Goal: Information Seeking & Learning: Learn about a topic

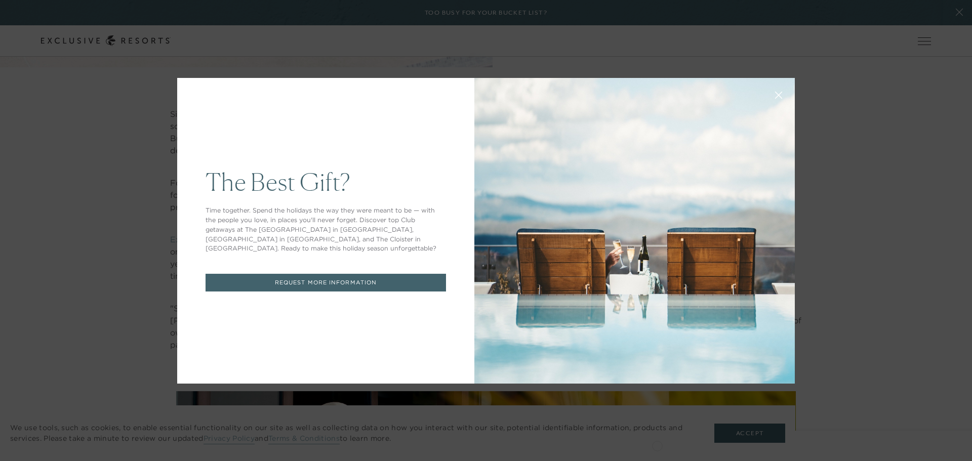
click at [814, 87] on div "The Best Gift? Time together. Spend the holidays the way they were meant to be …" at bounding box center [486, 230] width 972 height 461
click at [776, 95] on icon at bounding box center [779, 95] width 7 height 7
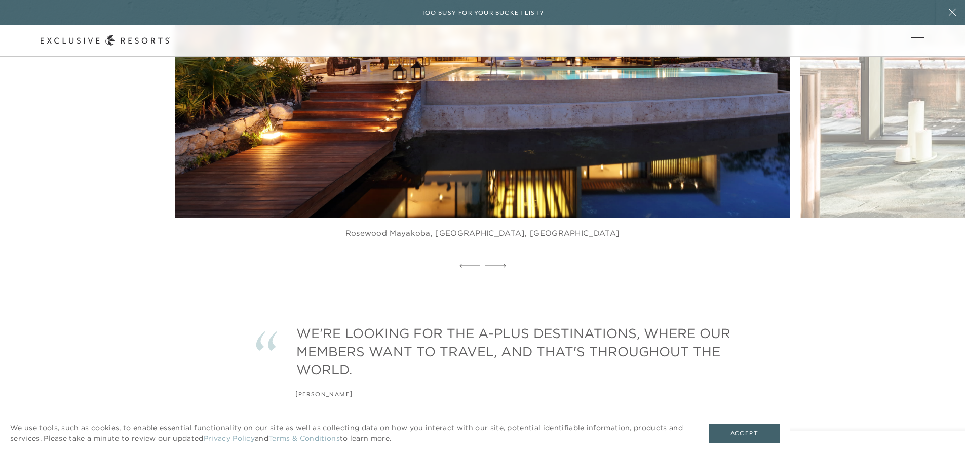
scroll to position [2102, 0]
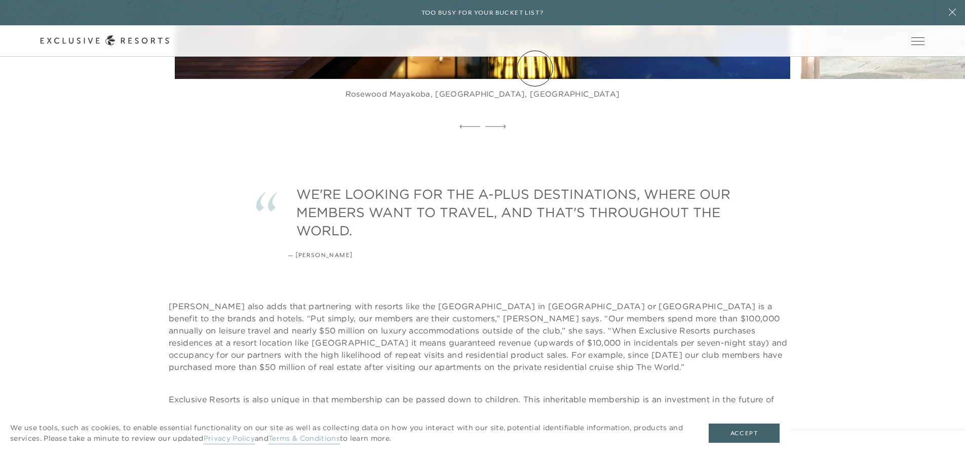
click at [0, 0] on link "Experience Collection" at bounding box center [0, 0] width 0 height 0
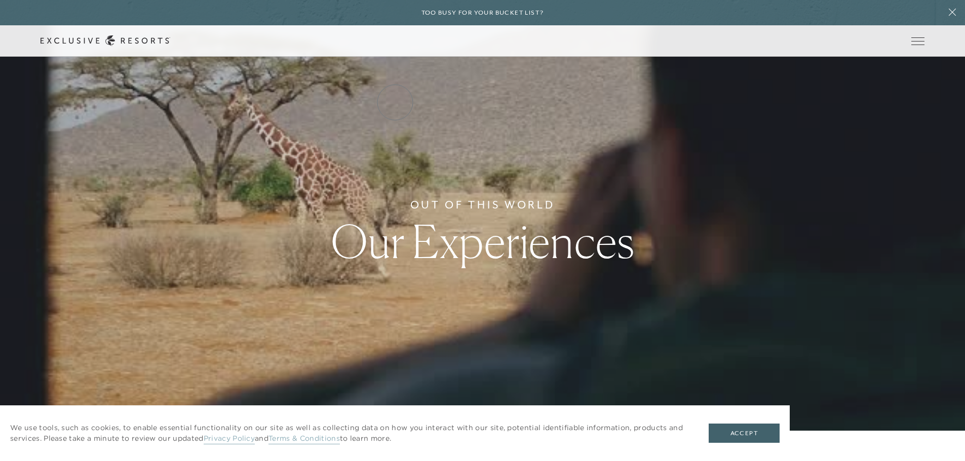
click at [0, 0] on link "Residence Collection" at bounding box center [0, 0] width 0 height 0
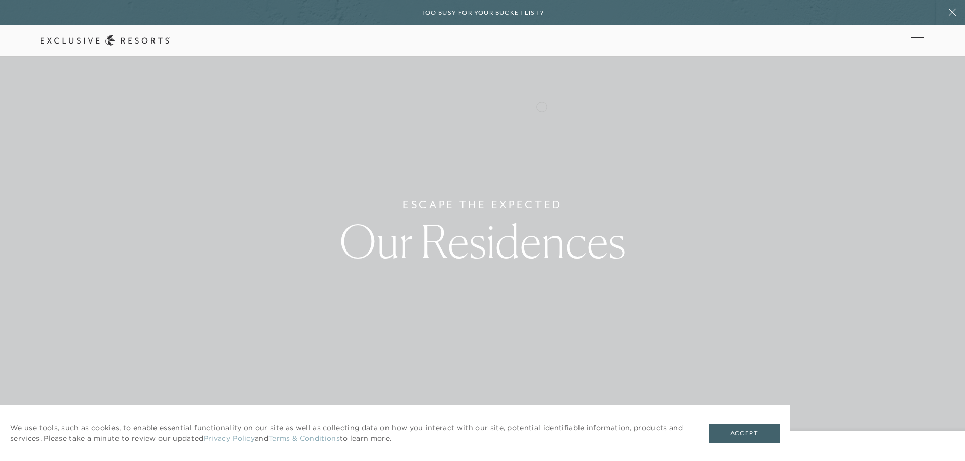
click at [0, 0] on link "Experience Collection" at bounding box center [0, 0] width 0 height 0
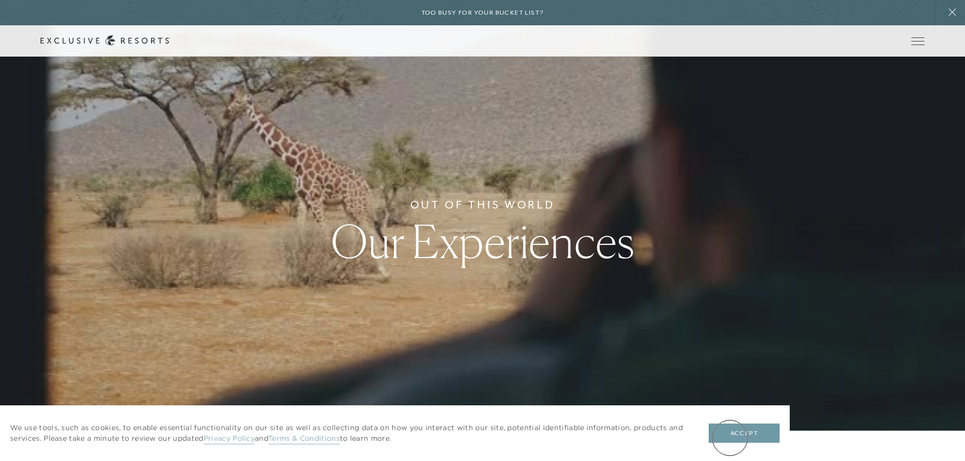
click at [729, 438] on button "Accept" at bounding box center [743, 433] width 71 height 19
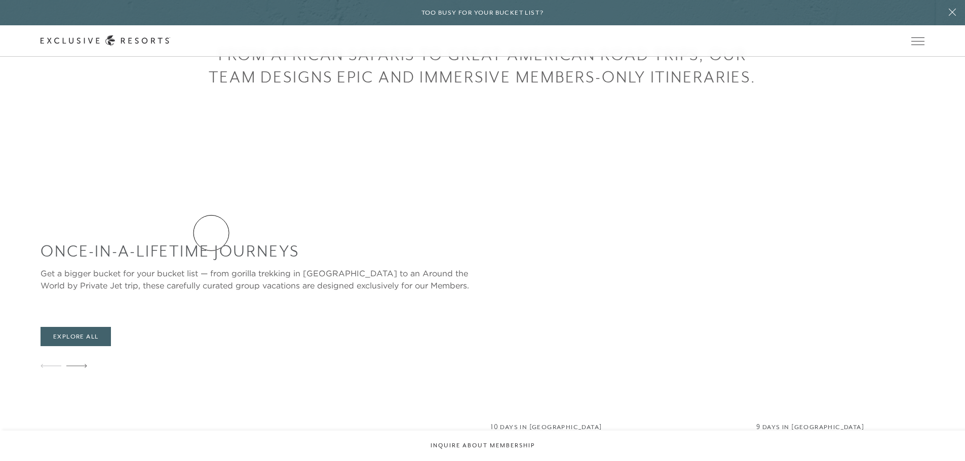
scroll to position [506, 0]
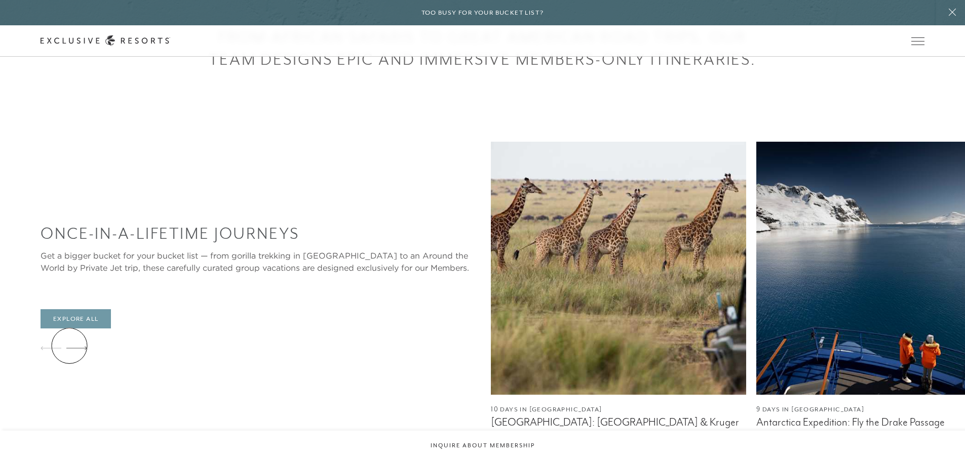
click at [69, 329] on link "Explore All" at bounding box center [76, 318] width 70 height 19
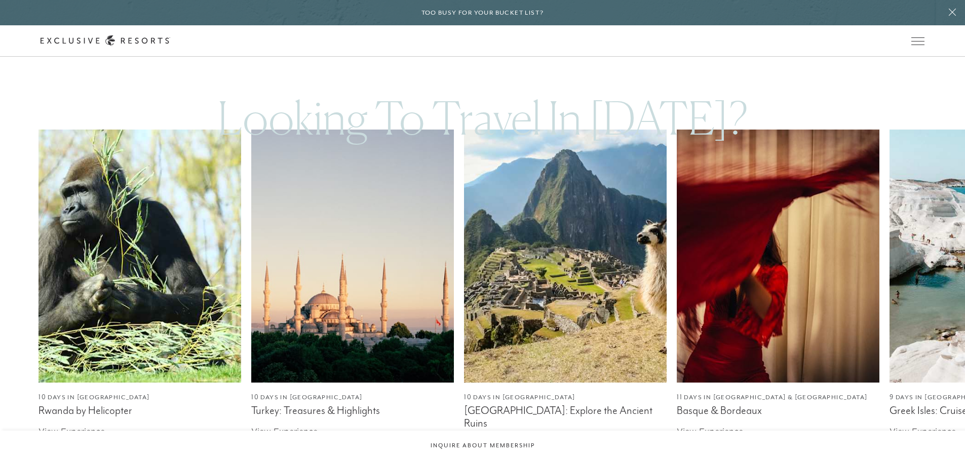
scroll to position [1722, 0]
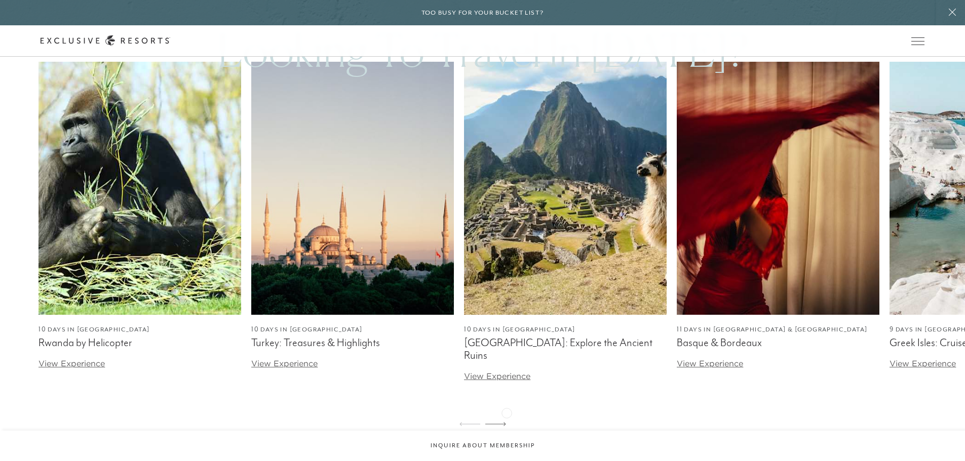
click at [506, 412] on div "10 Days in Rwanda Rwanda by Helicopter View Experience 10 Days in Turkey Turkey…" at bounding box center [482, 249] width 965 height 375
click at [499, 422] on icon at bounding box center [495, 424] width 21 height 4
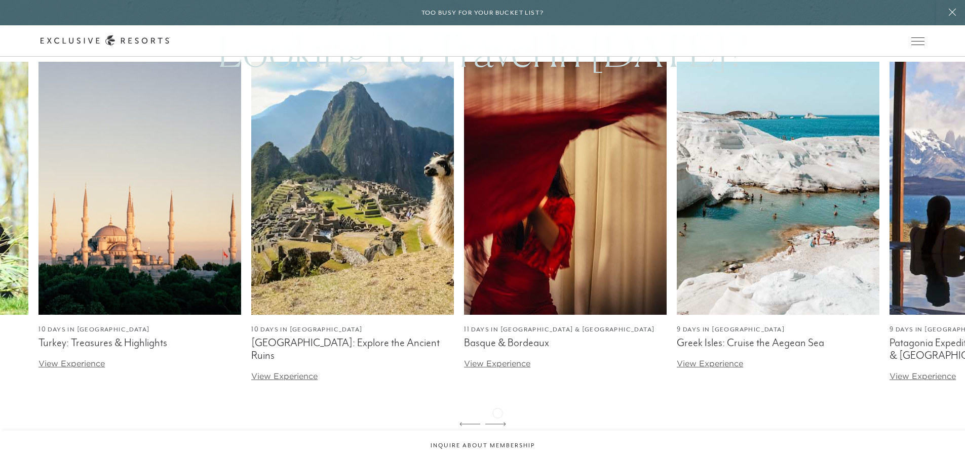
click at [497, 422] on icon at bounding box center [495, 424] width 21 height 4
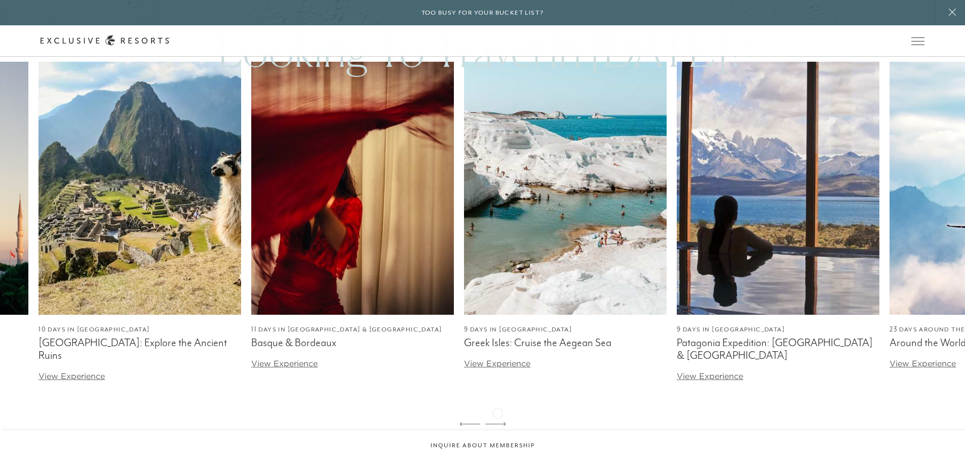
click at [497, 422] on icon at bounding box center [495, 424] width 21 height 4
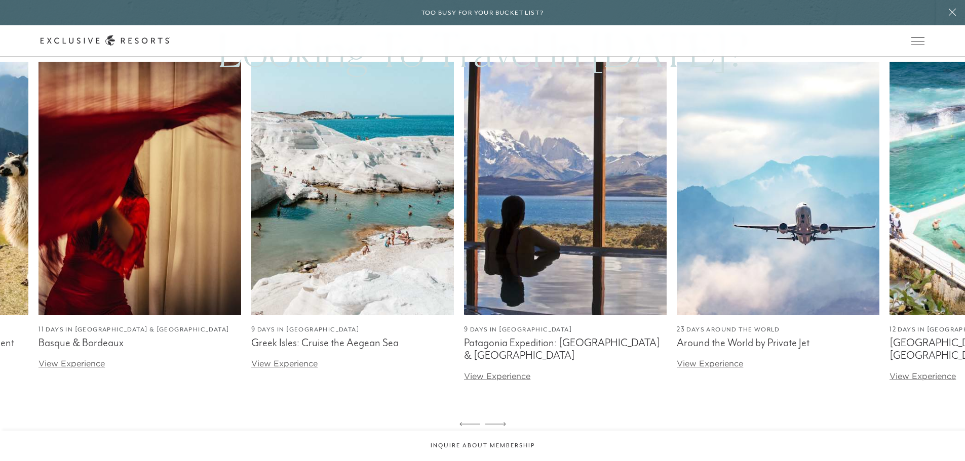
click at [497, 422] on icon at bounding box center [495, 424] width 21 height 4
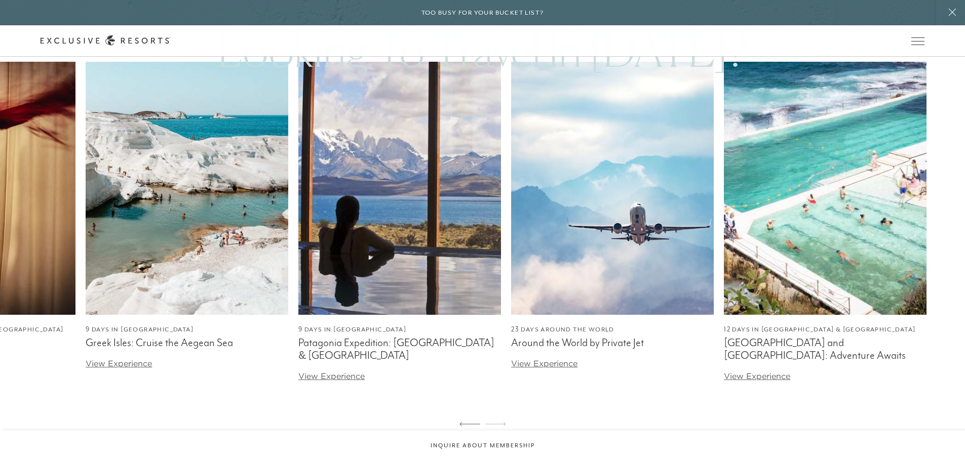
click at [497, 422] on icon at bounding box center [495, 424] width 21 height 4
click at [469, 422] on icon at bounding box center [469, 424] width 21 height 4
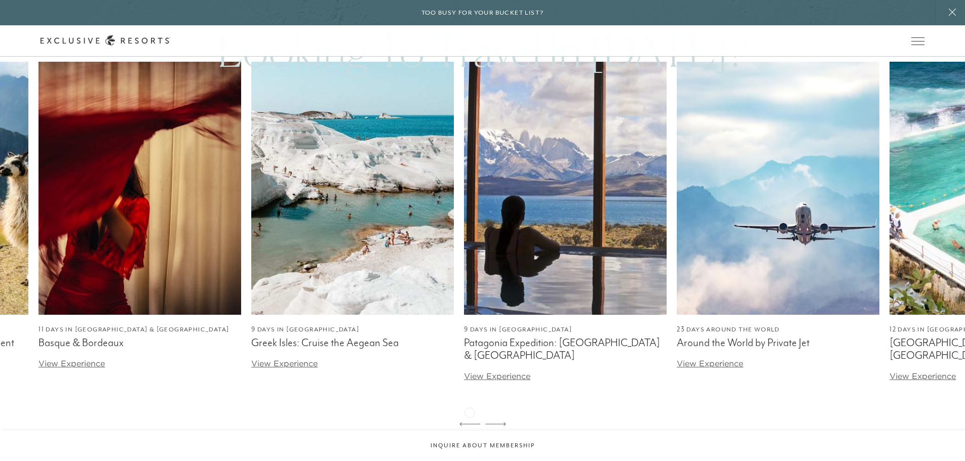
click at [469, 422] on icon at bounding box center [469, 424] width 21 height 4
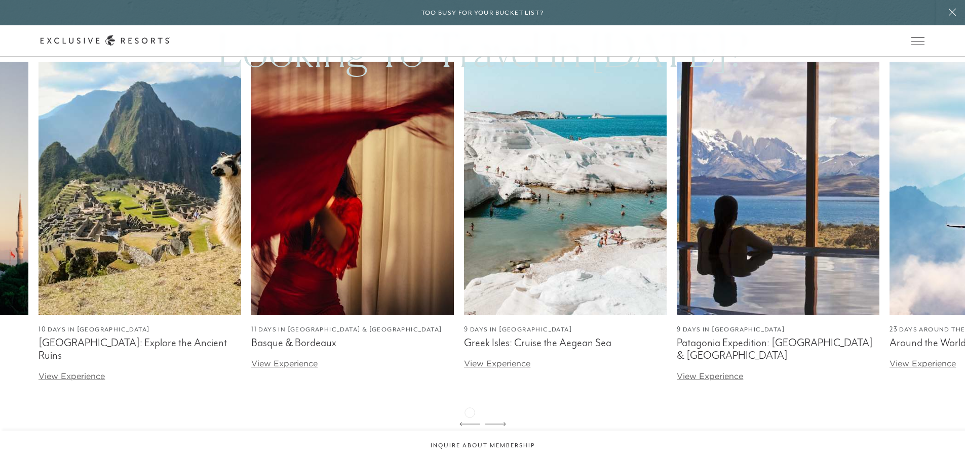
click at [469, 422] on icon at bounding box center [469, 424] width 21 height 4
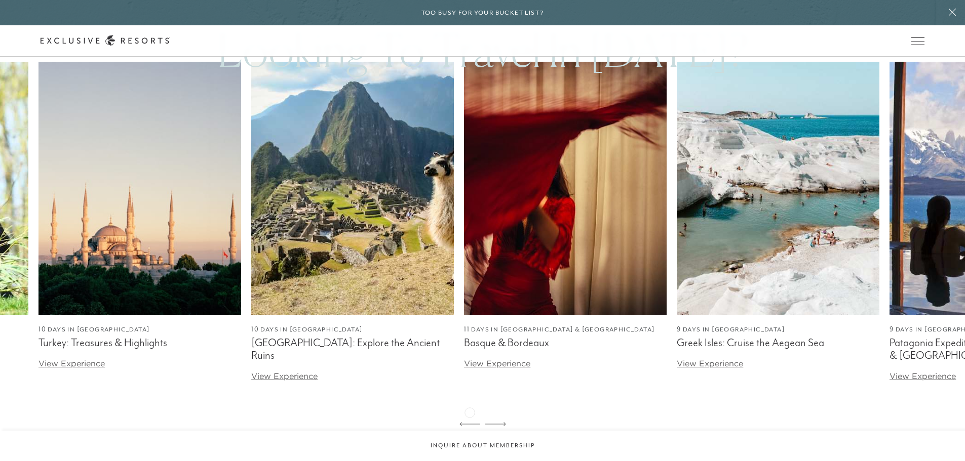
click at [469, 422] on icon at bounding box center [469, 424] width 21 height 4
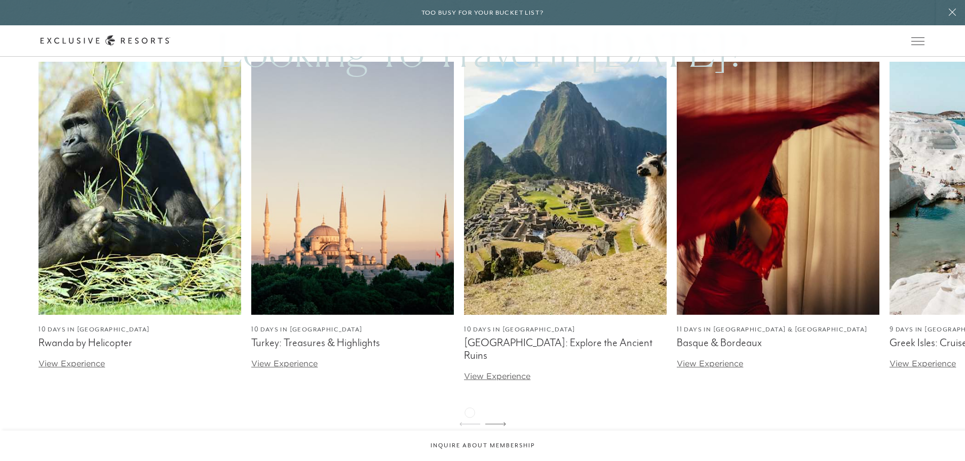
click at [469, 422] on icon at bounding box center [469, 424] width 21 height 4
click at [0, 0] on link "Residence Collection" at bounding box center [0, 0] width 0 height 0
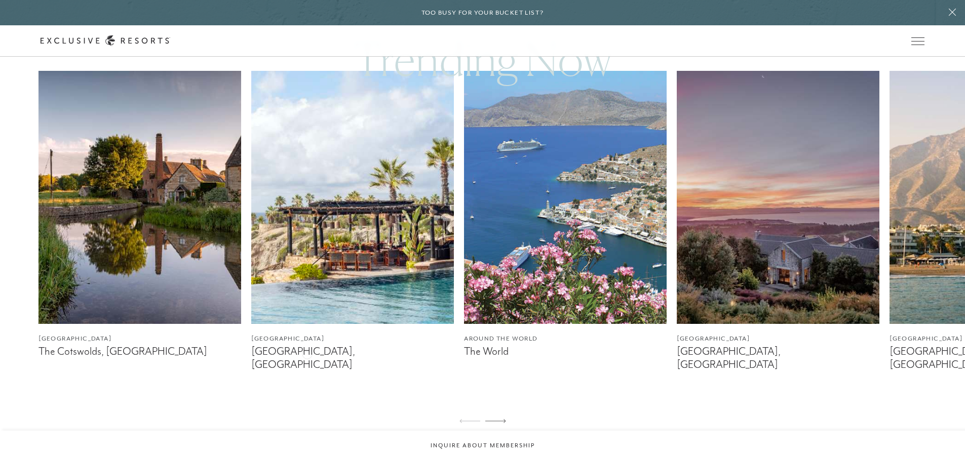
scroll to position [658, 0]
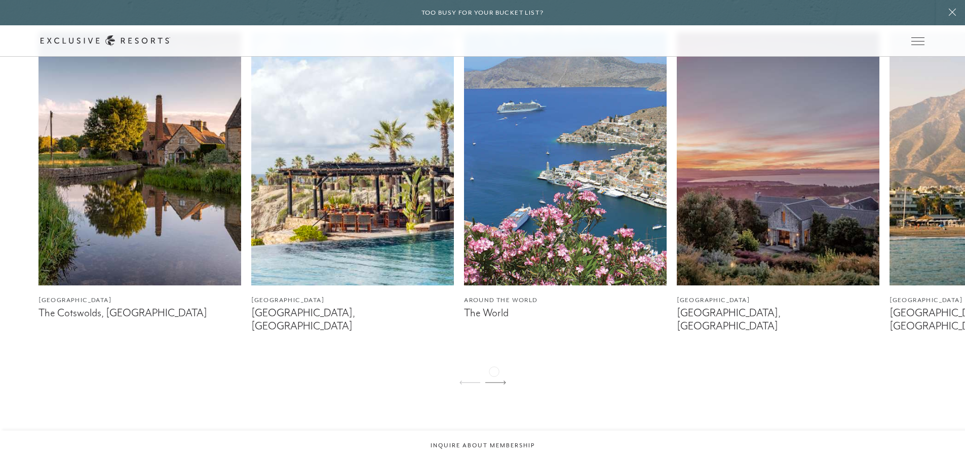
click at [494, 381] on icon at bounding box center [495, 383] width 21 height 4
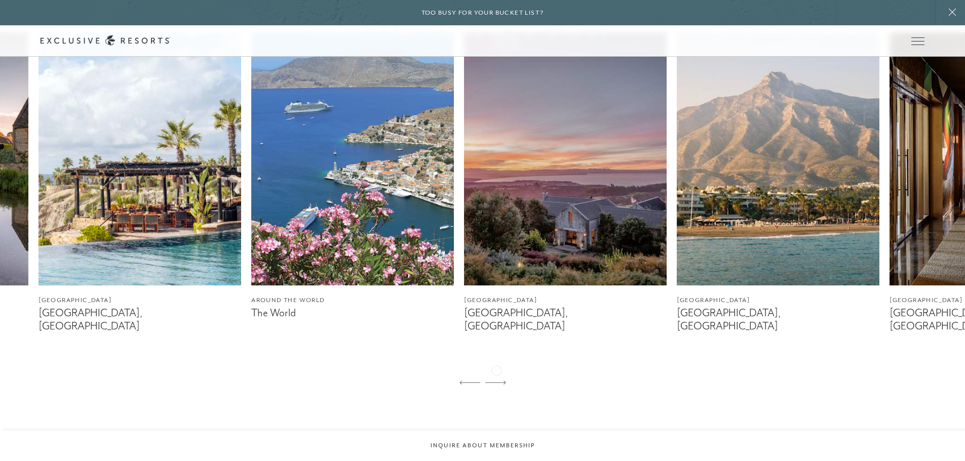
click at [496, 381] on icon at bounding box center [495, 383] width 21 height 4
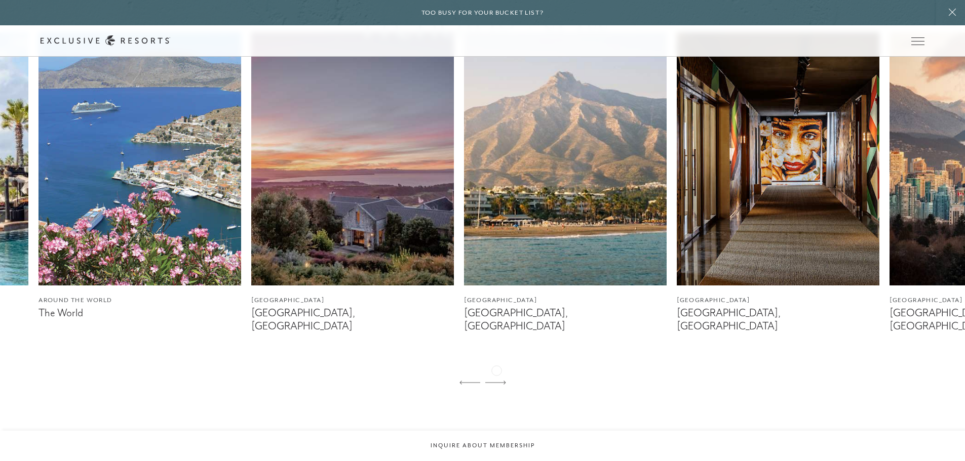
click at [496, 381] on icon at bounding box center [495, 383] width 21 height 4
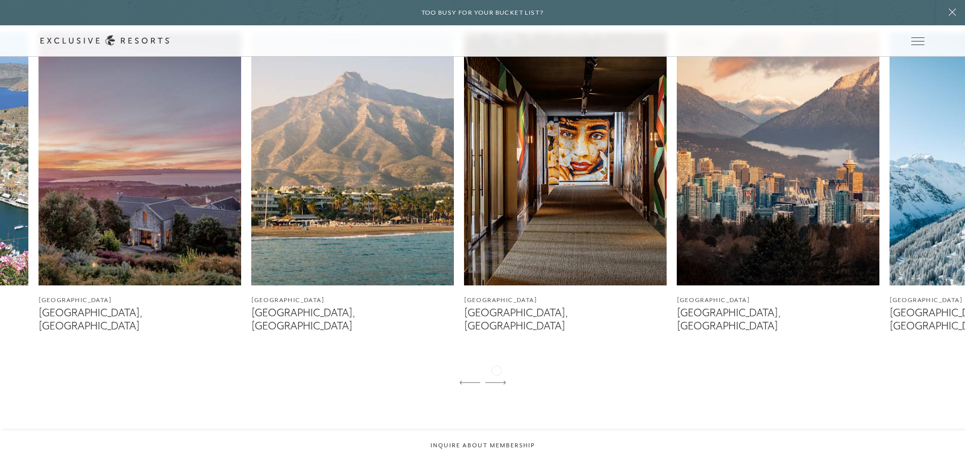
click at [496, 381] on icon at bounding box center [495, 383] width 21 height 4
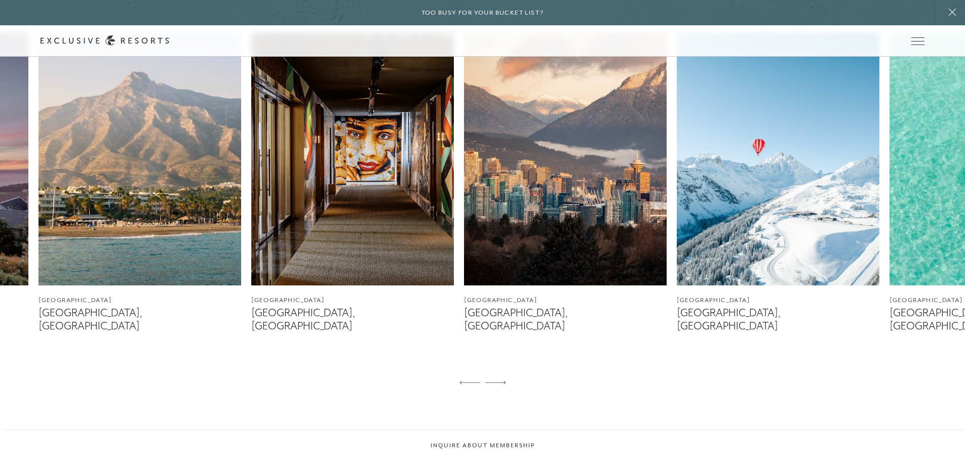
click at [496, 381] on icon at bounding box center [495, 383] width 21 height 4
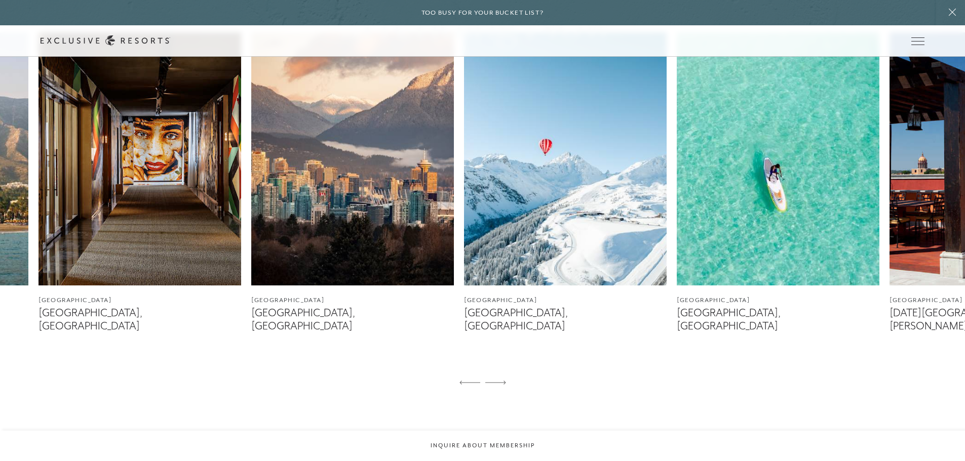
click at [496, 381] on icon at bounding box center [495, 383] width 21 height 4
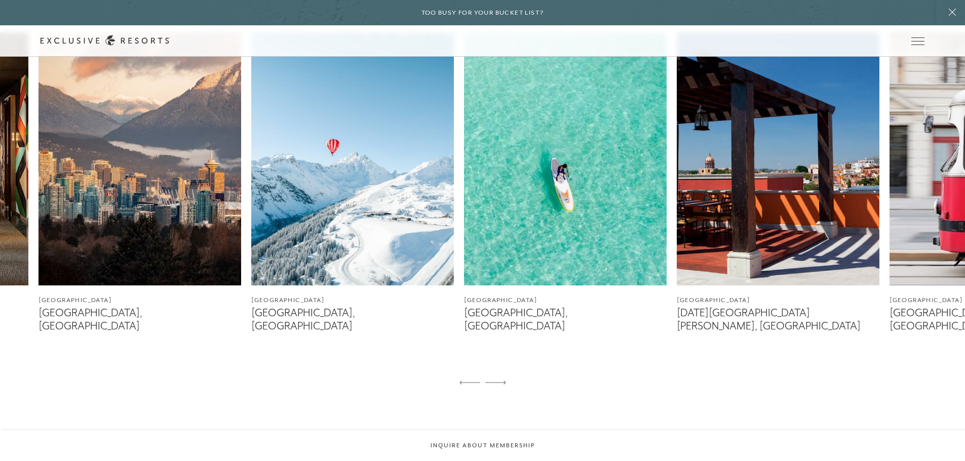
click at [496, 381] on icon at bounding box center [495, 383] width 21 height 4
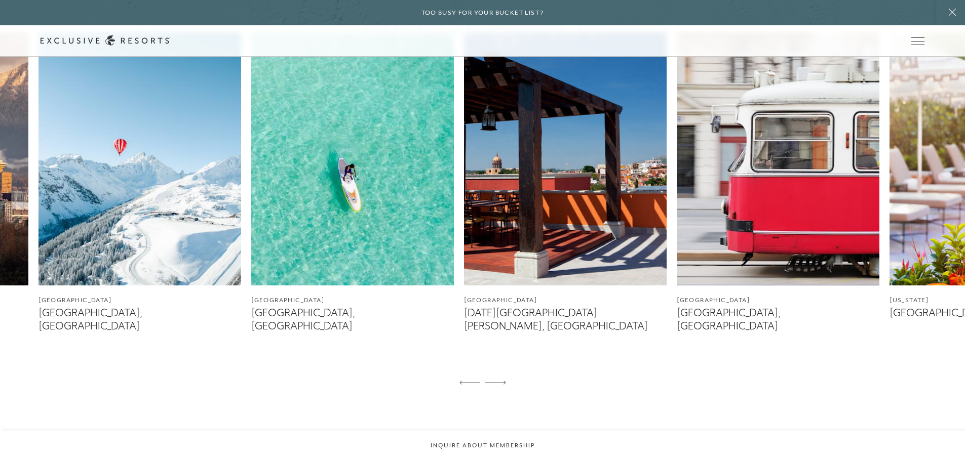
click at [496, 381] on icon at bounding box center [495, 383] width 21 height 4
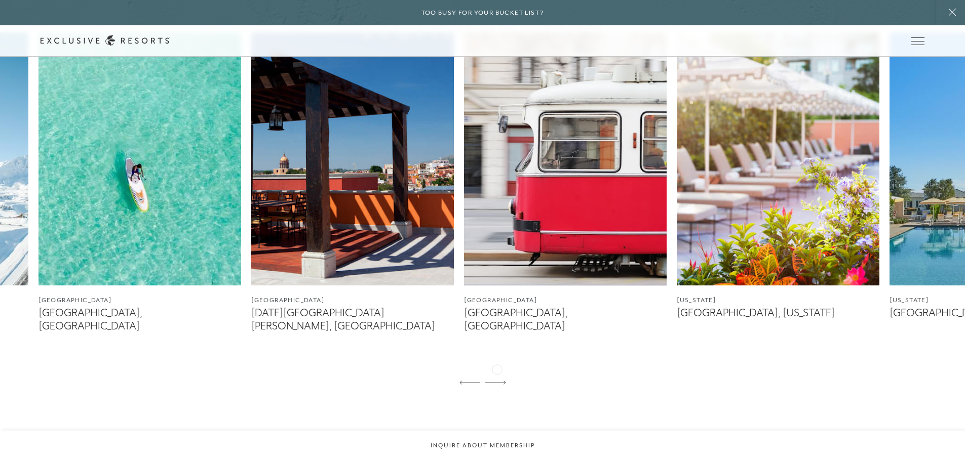
click at [497, 381] on icon at bounding box center [495, 383] width 21 height 4
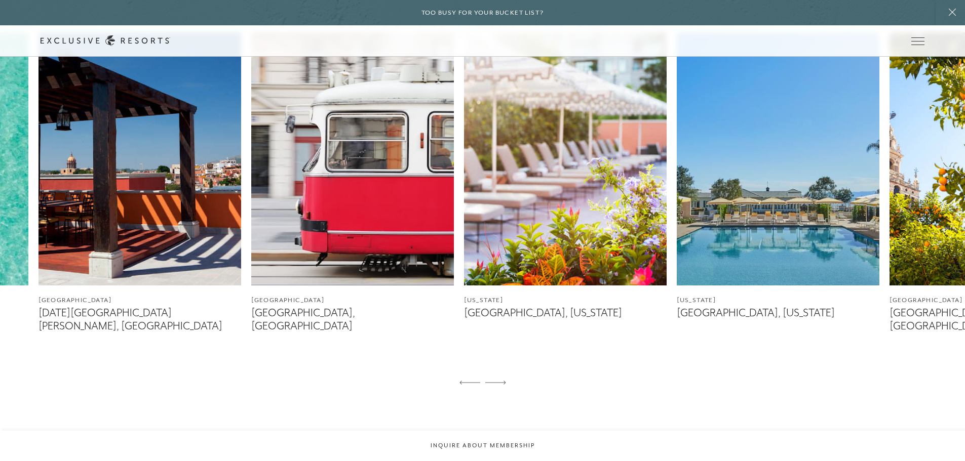
click at [495, 381] on icon at bounding box center [495, 383] width 21 height 4
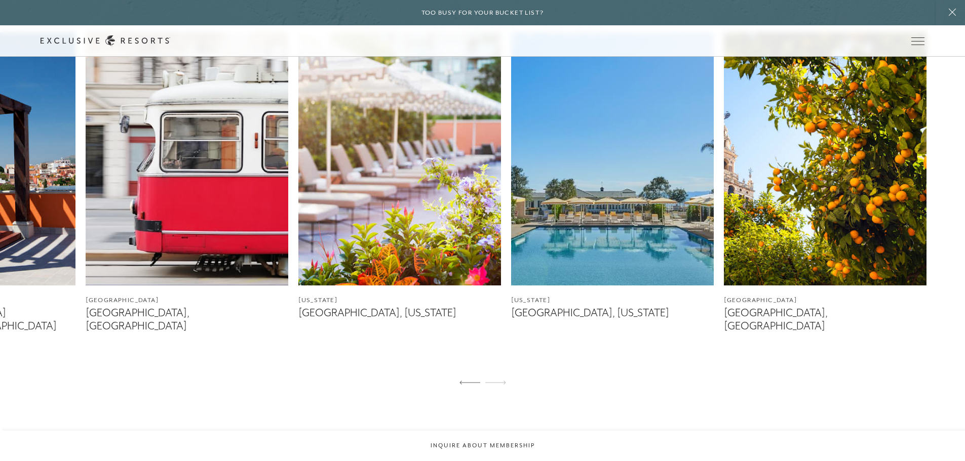
click at [495, 381] on icon at bounding box center [495, 383] width 21 height 4
click at [463, 381] on icon at bounding box center [469, 383] width 21 height 4
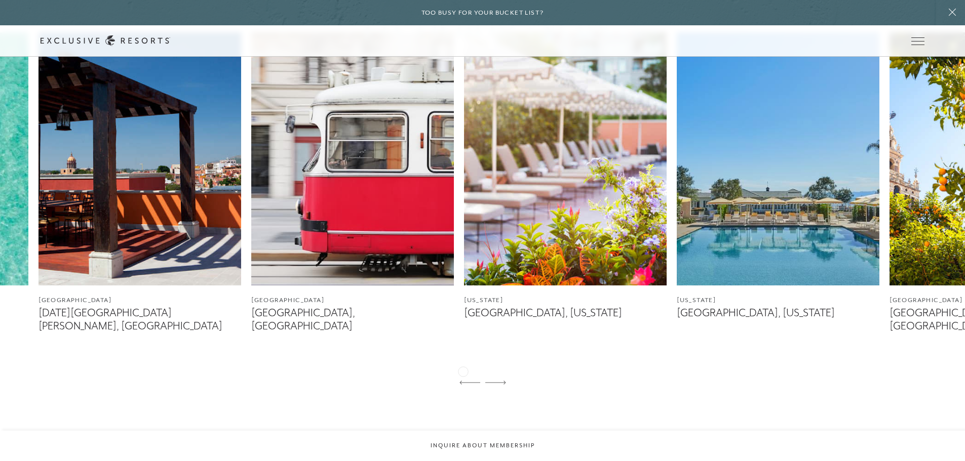
click at [463, 381] on icon at bounding box center [469, 383] width 21 height 4
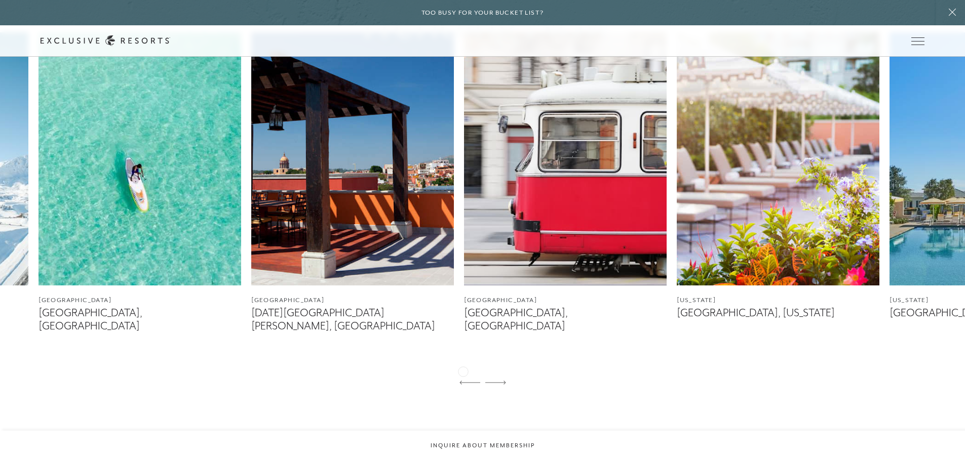
click at [463, 381] on icon at bounding box center [469, 383] width 21 height 4
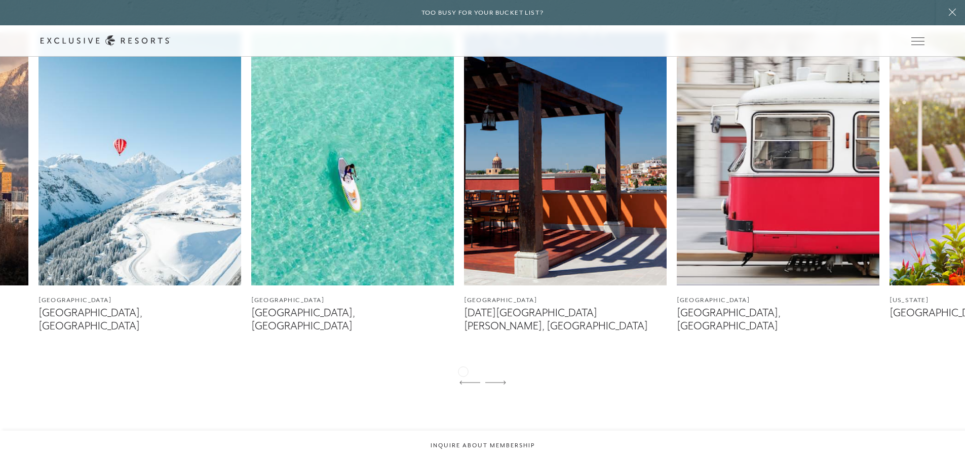
click at [463, 381] on icon at bounding box center [469, 383] width 21 height 4
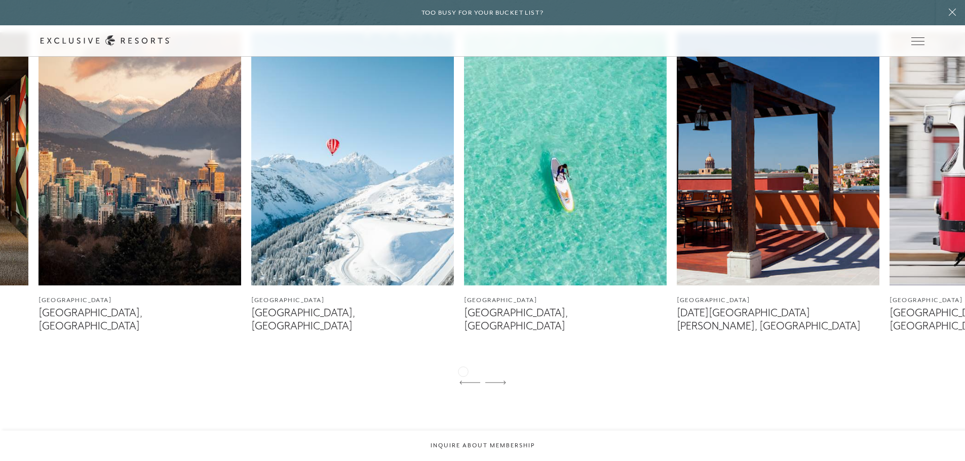
click at [463, 381] on icon at bounding box center [469, 383] width 21 height 4
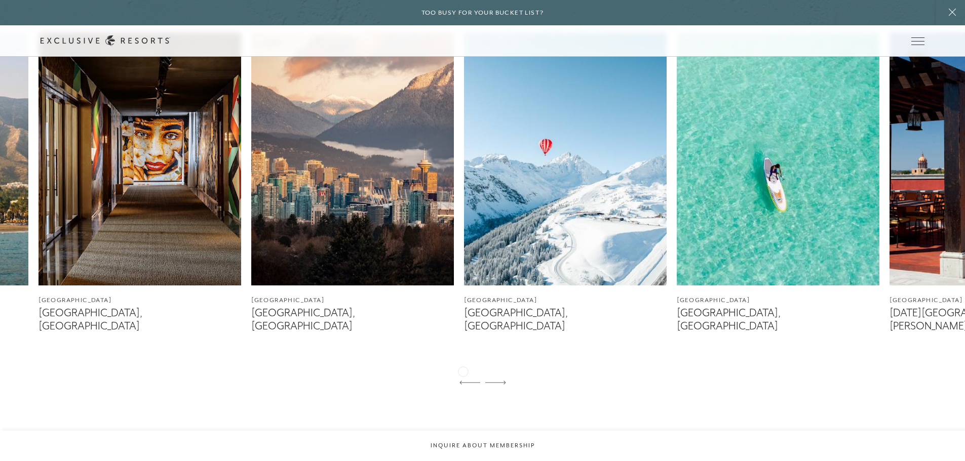
click at [463, 381] on icon at bounding box center [469, 383] width 21 height 4
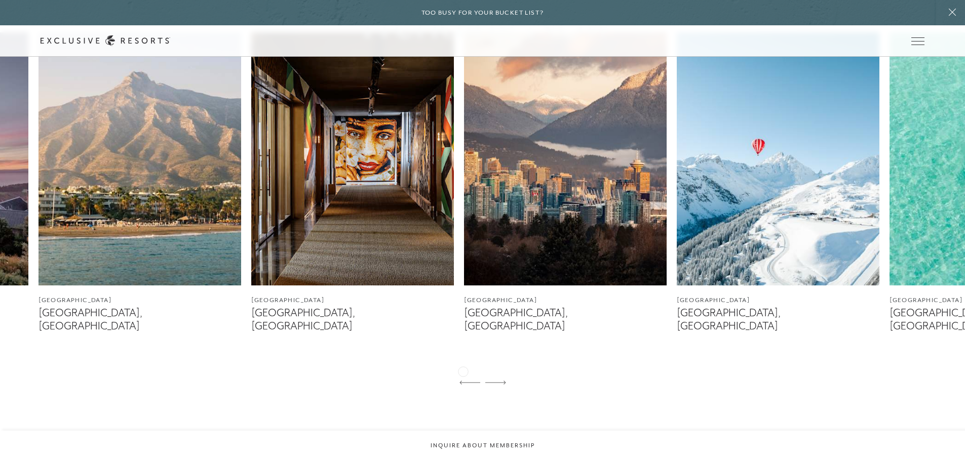
click at [463, 381] on icon at bounding box center [469, 383] width 21 height 4
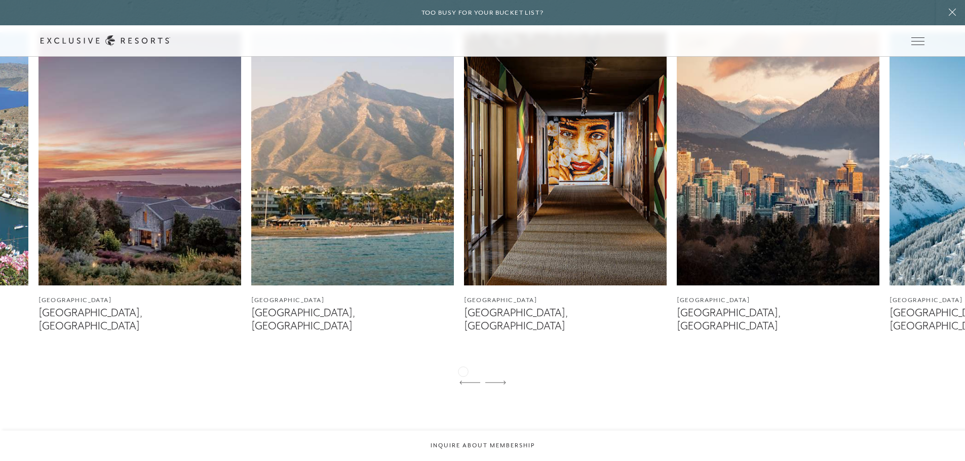
click at [463, 381] on icon at bounding box center [469, 383] width 21 height 4
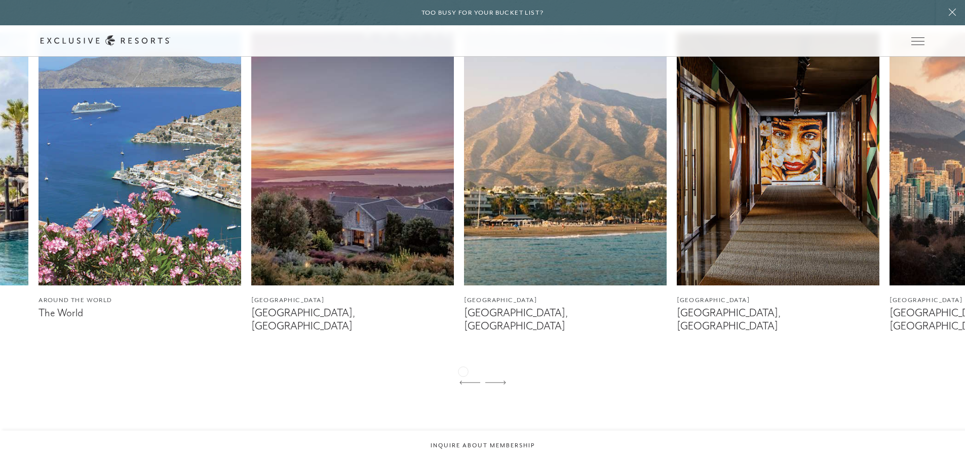
click at [463, 381] on icon at bounding box center [469, 383] width 21 height 4
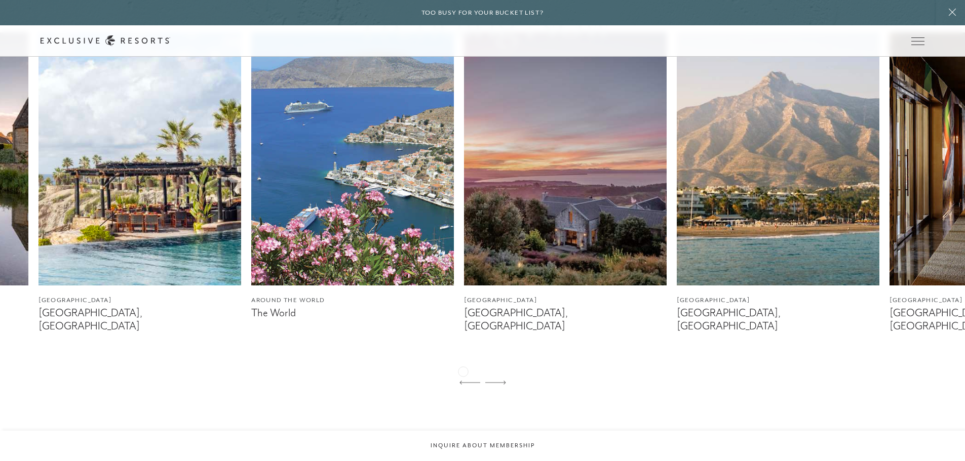
click at [463, 381] on icon at bounding box center [469, 383] width 21 height 4
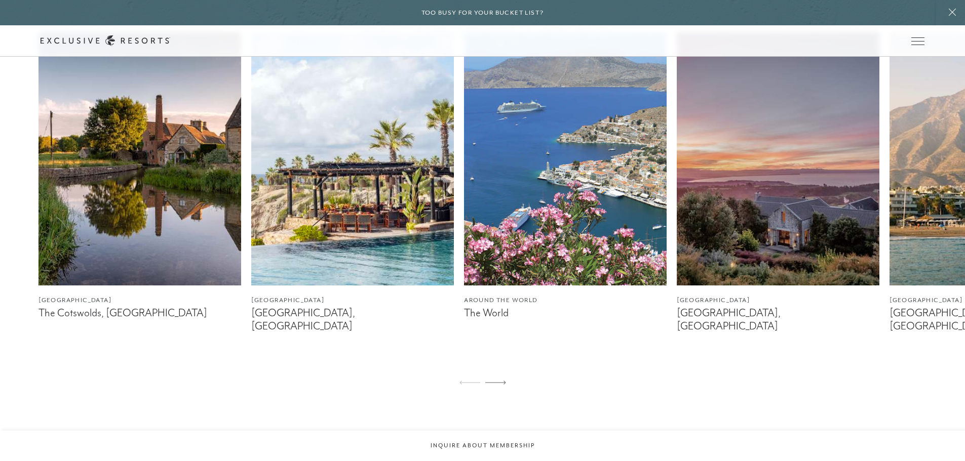
click at [463, 381] on icon at bounding box center [469, 383] width 21 height 4
click at [362, 193] on img at bounding box center [352, 158] width 203 height 253
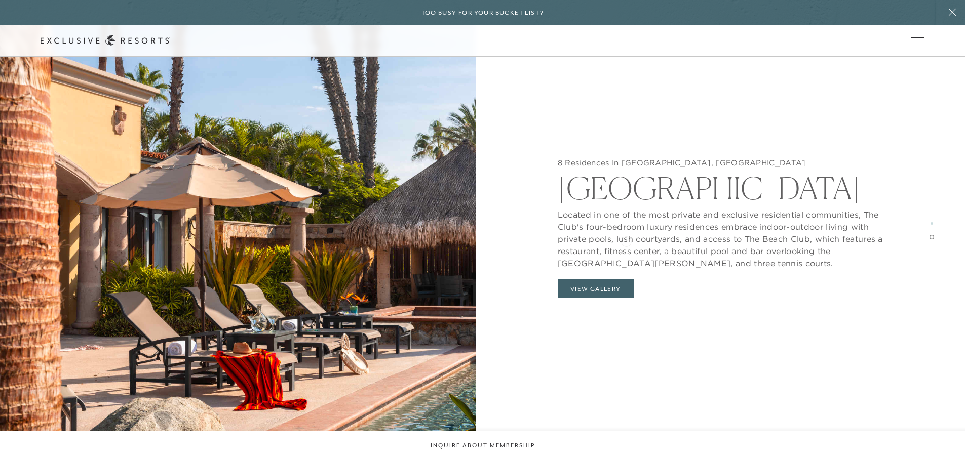
scroll to position [1861, 0]
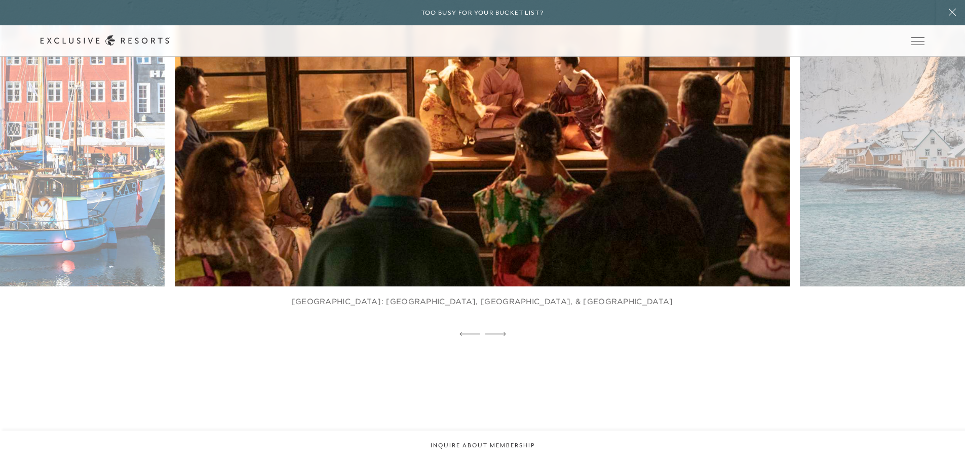
scroll to position [943, 0]
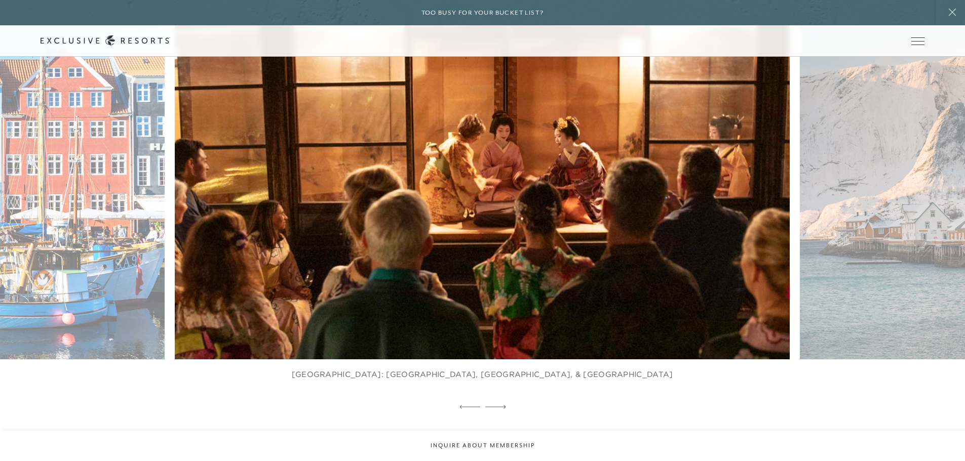
click at [499, 255] on img at bounding box center [502, 171] width 677 height 416
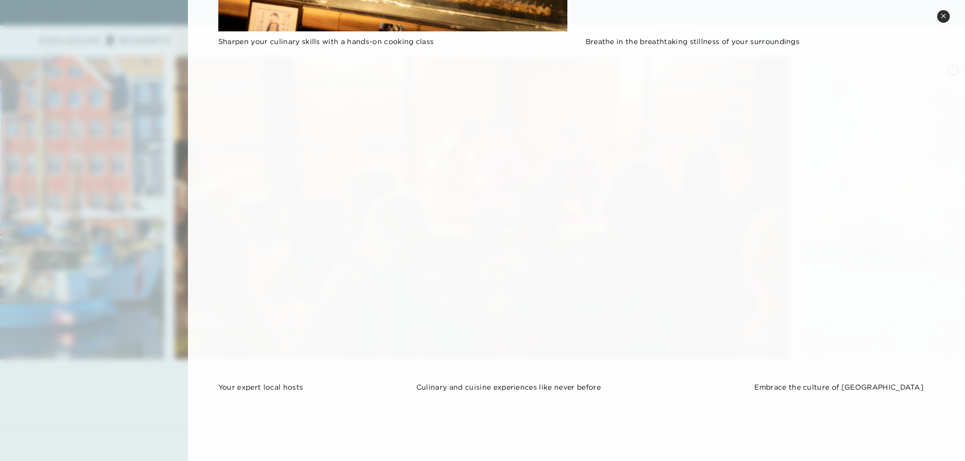
scroll to position [461, 0]
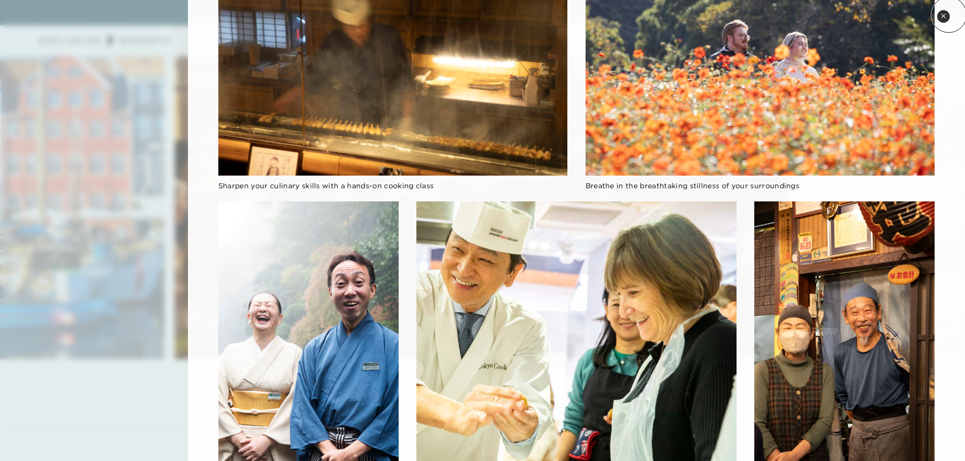
click at [946, 16] on button "Close quickview" at bounding box center [943, 16] width 13 height 13
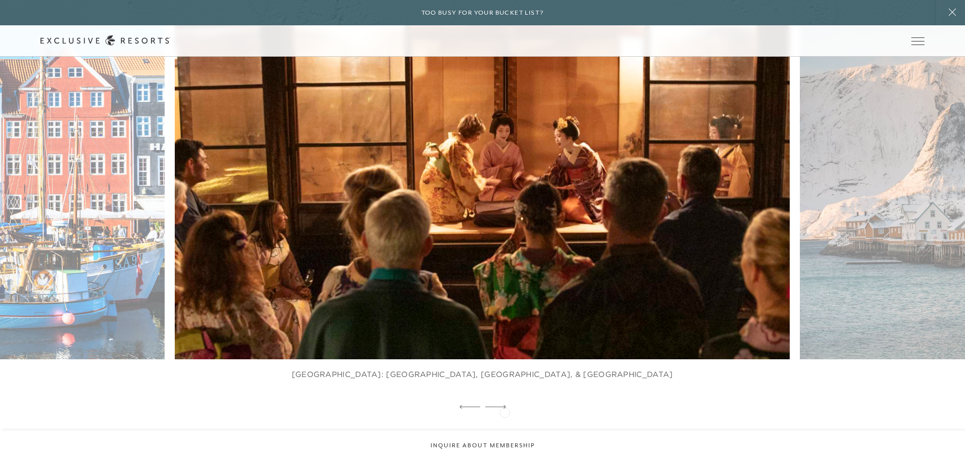
click at [498, 403] on div at bounding box center [495, 407] width 21 height 15
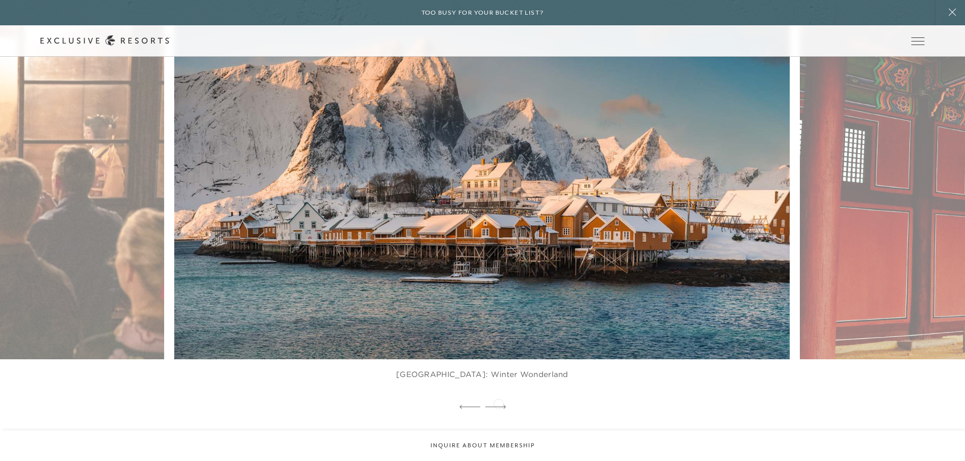
click at [498, 403] on div at bounding box center [495, 407] width 21 height 15
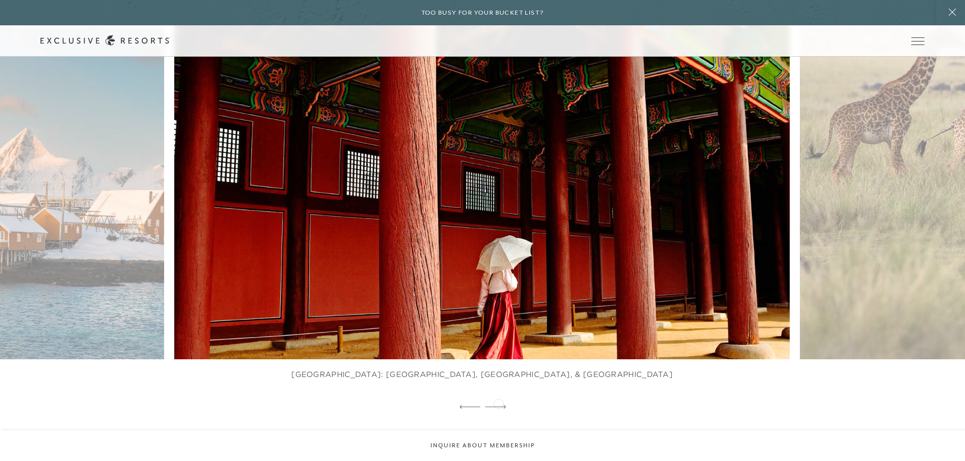
click at [498, 403] on div at bounding box center [495, 407] width 21 height 15
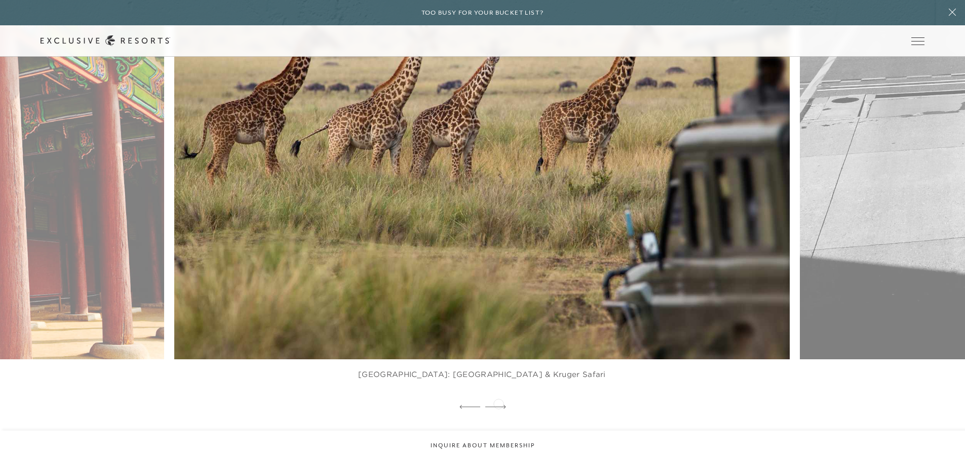
click at [498, 403] on div at bounding box center [495, 407] width 21 height 15
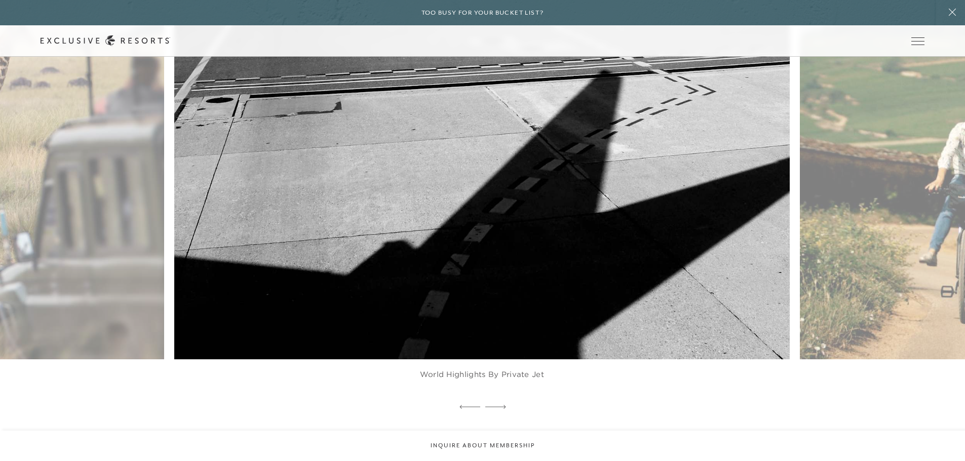
click at [498, 403] on div at bounding box center [495, 407] width 21 height 15
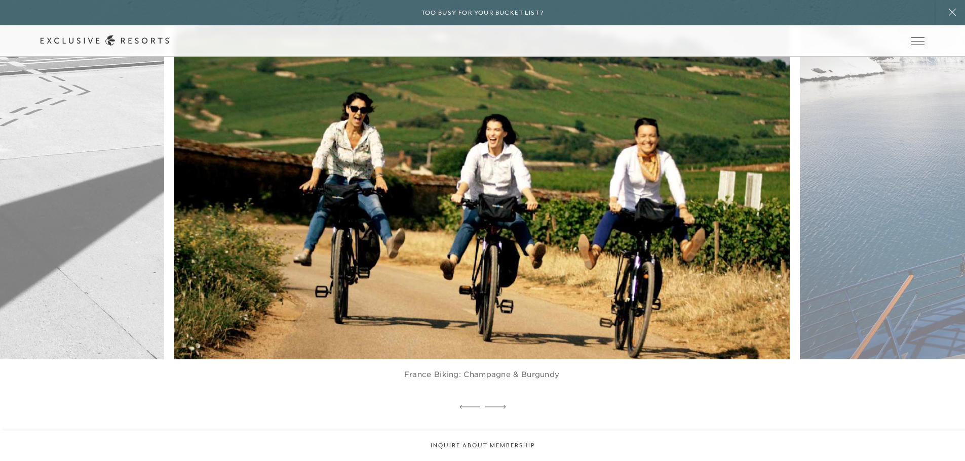
click at [498, 403] on div at bounding box center [495, 407] width 21 height 15
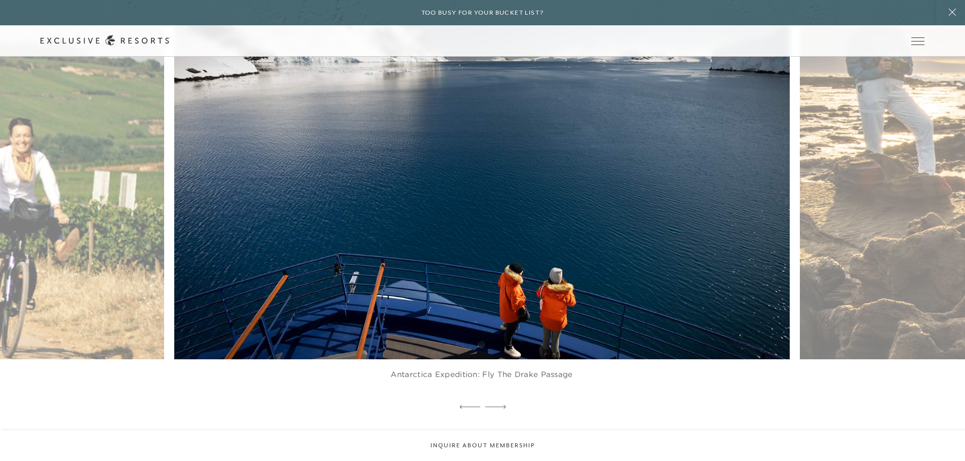
click at [498, 403] on div at bounding box center [495, 407] width 21 height 15
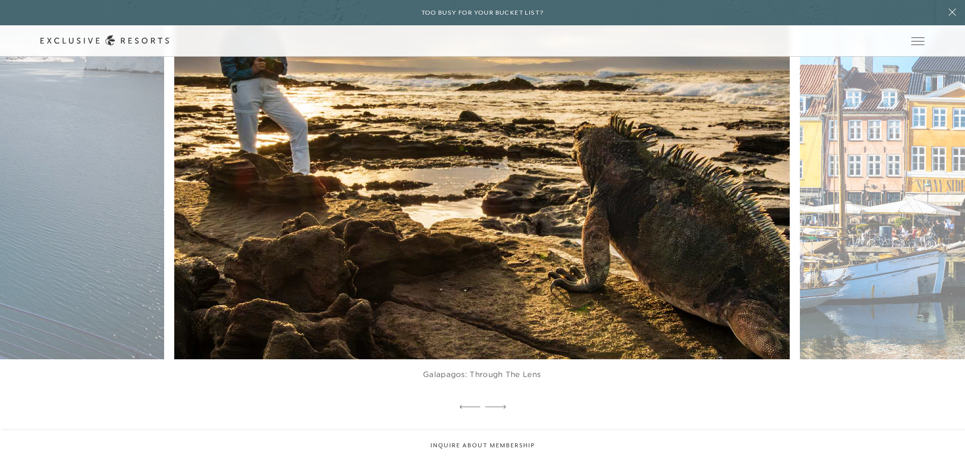
click at [498, 403] on div at bounding box center [495, 407] width 21 height 15
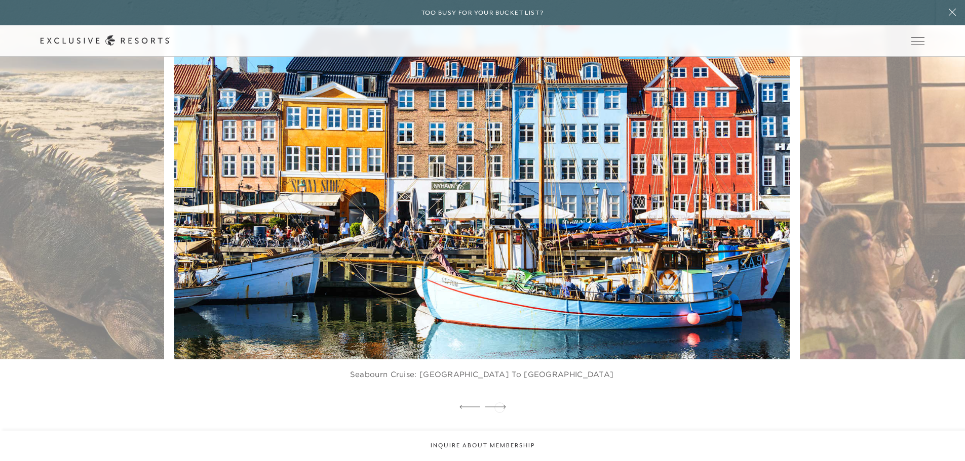
click at [499, 407] on icon at bounding box center [495, 407] width 21 height 4
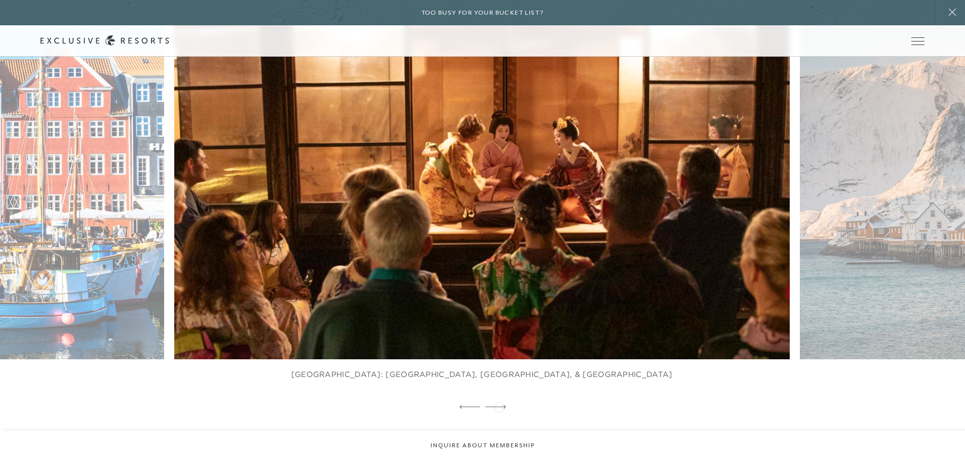
click at [499, 407] on icon at bounding box center [495, 407] width 21 height 4
